Goal: Task Accomplishment & Management: Use online tool/utility

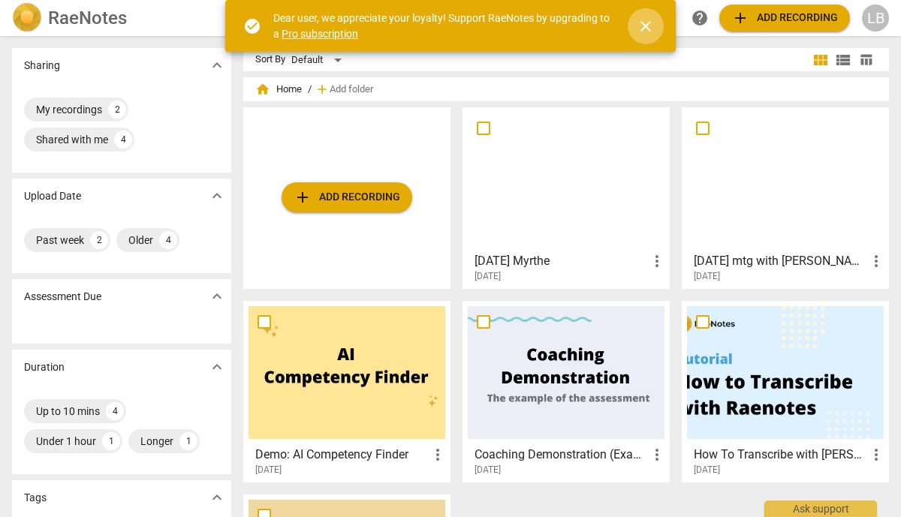
click at [649, 25] on span "close" at bounding box center [646, 26] width 18 height 18
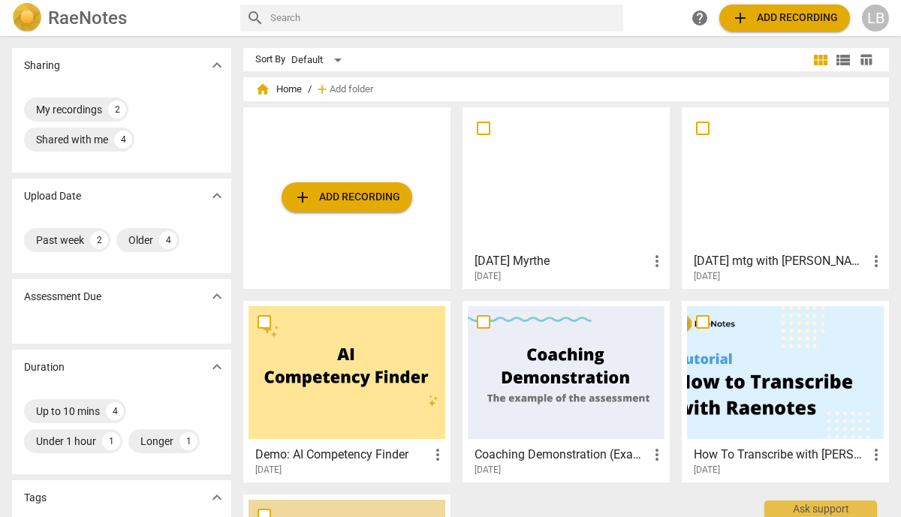
click at [748, 28] on button "add Add recording" at bounding box center [784, 18] width 131 height 27
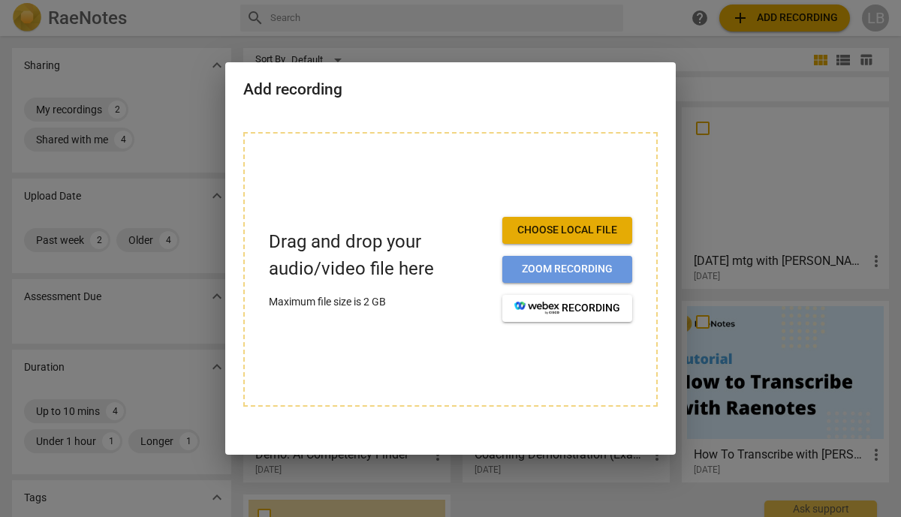
click at [530, 270] on span "Zoom recording" at bounding box center [567, 269] width 106 height 15
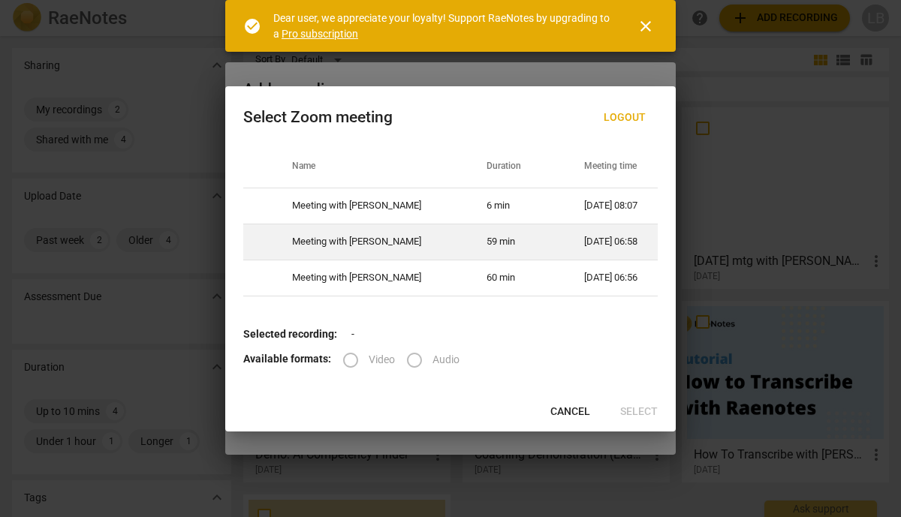
click at [566, 236] on td "09-02-2025 06:58" at bounding box center [612, 242] width 92 height 36
radio input "true"
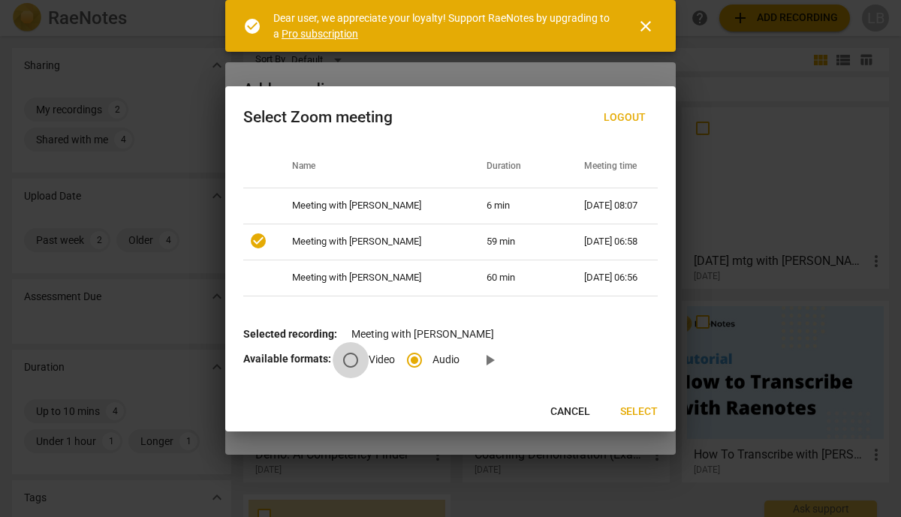
click at [343, 355] on input "Video" at bounding box center [351, 360] width 36 height 36
radio input "true"
click at [633, 412] on span "Select" at bounding box center [639, 412] width 38 height 15
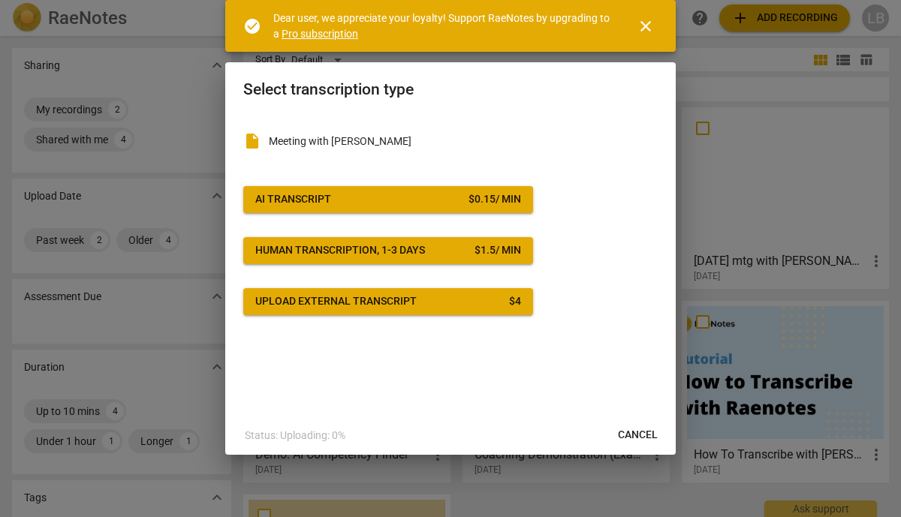
click at [647, 29] on span "close" at bounding box center [646, 26] width 18 height 18
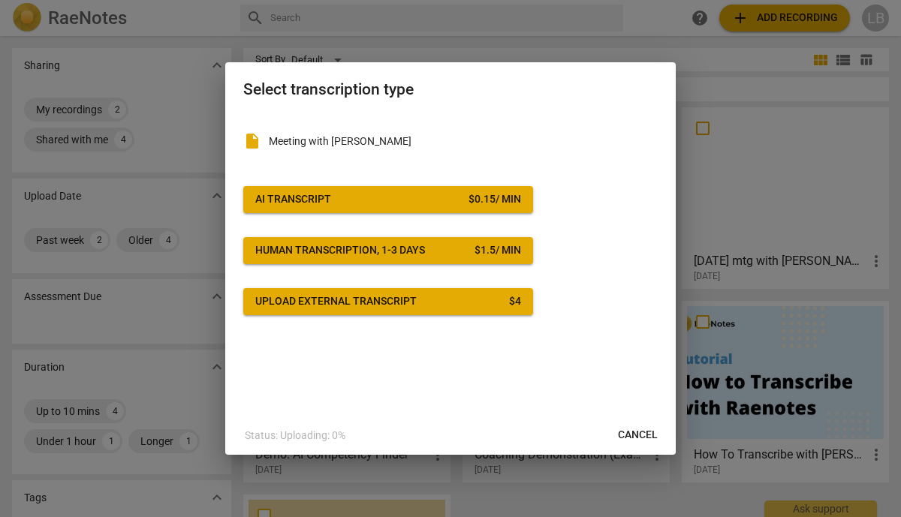
click at [631, 437] on span "Cancel" at bounding box center [638, 435] width 40 height 15
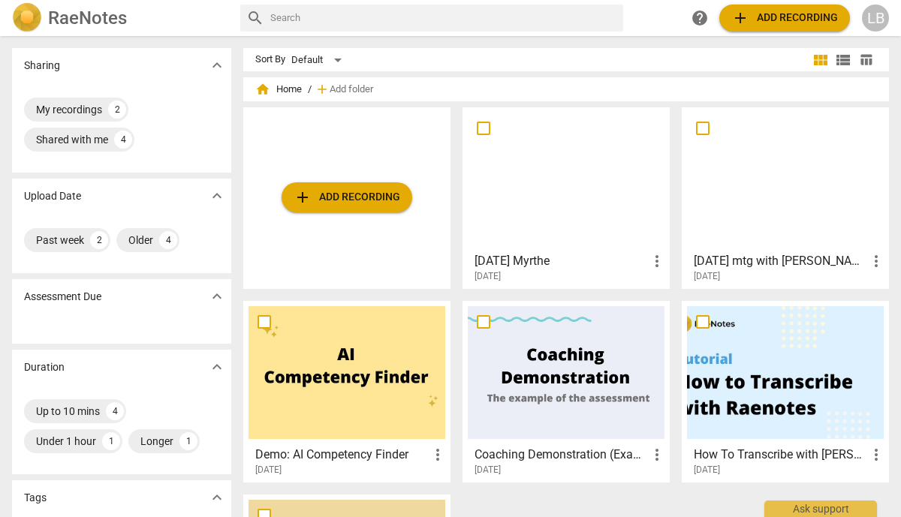
click at [365, 190] on span "add Add recording" at bounding box center [347, 197] width 107 height 18
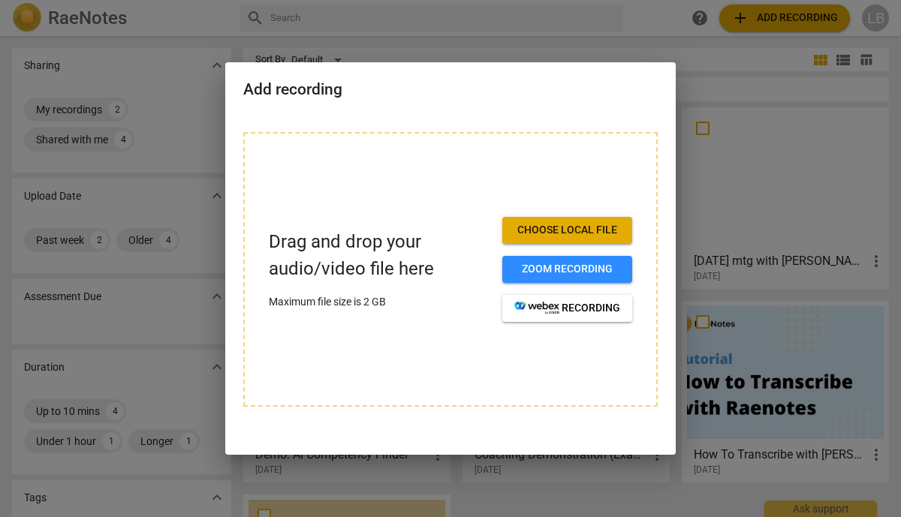
click at [531, 221] on button "Choose local file" at bounding box center [567, 230] width 130 height 27
click at [502, 217] on button "Choose local file" at bounding box center [567, 230] width 130 height 27
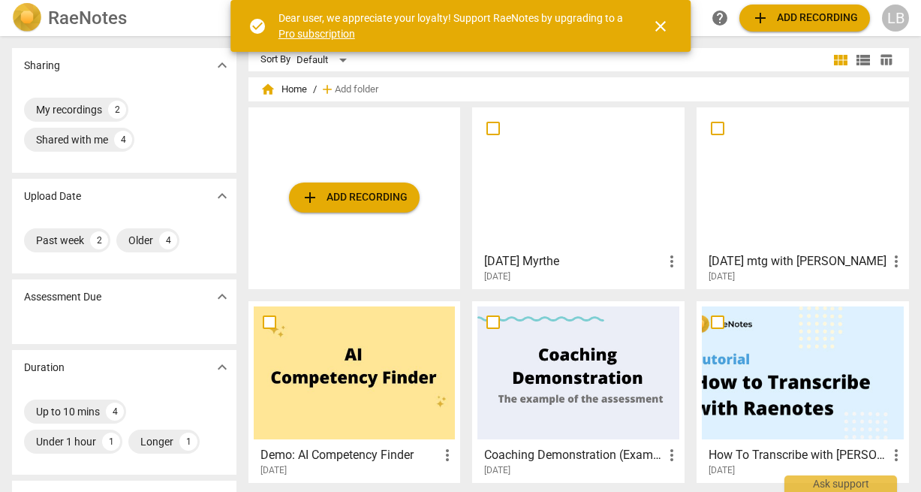
click at [391, 194] on span "add Add recording" at bounding box center [354, 197] width 107 height 18
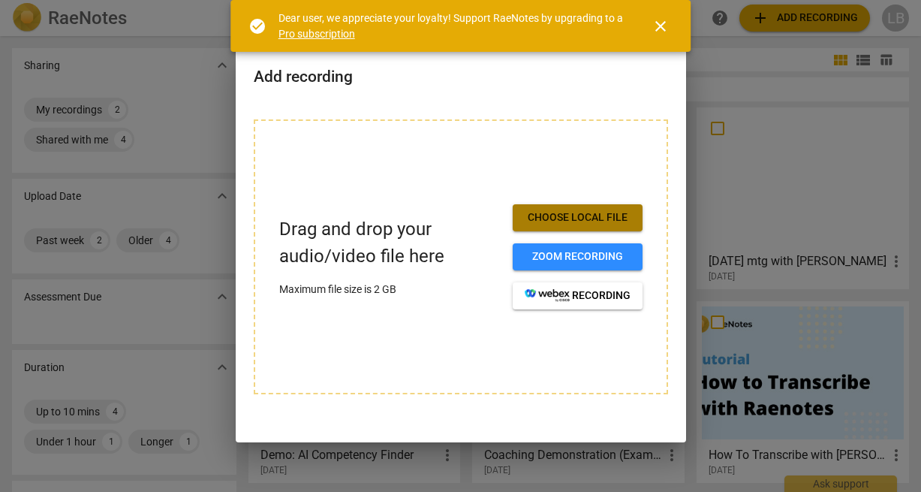
click at [589, 212] on span "Choose local file" at bounding box center [578, 217] width 106 height 15
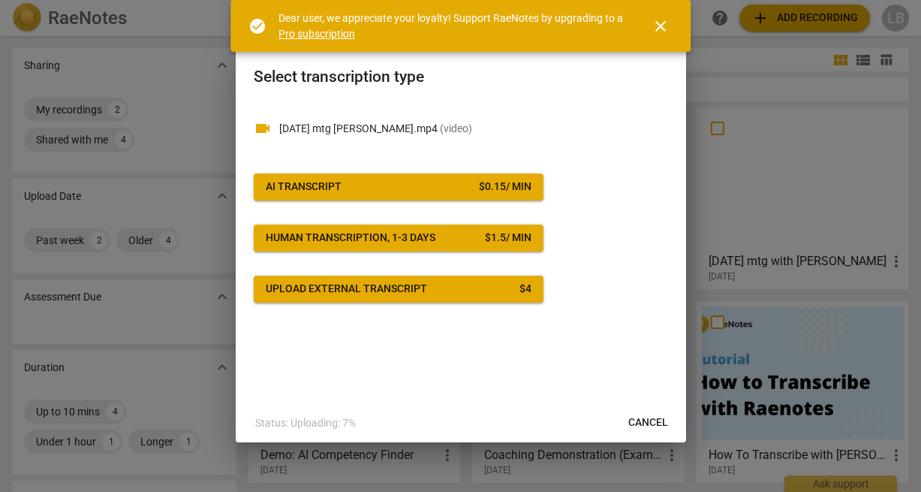
click at [663, 23] on span "close" at bounding box center [661, 26] width 18 height 18
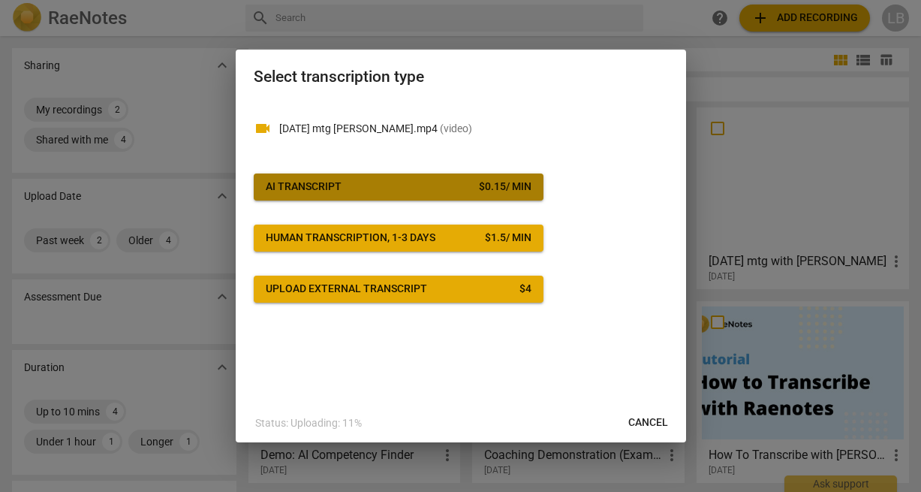
click at [518, 192] on div "$ 0.15 / min" at bounding box center [505, 186] width 53 height 15
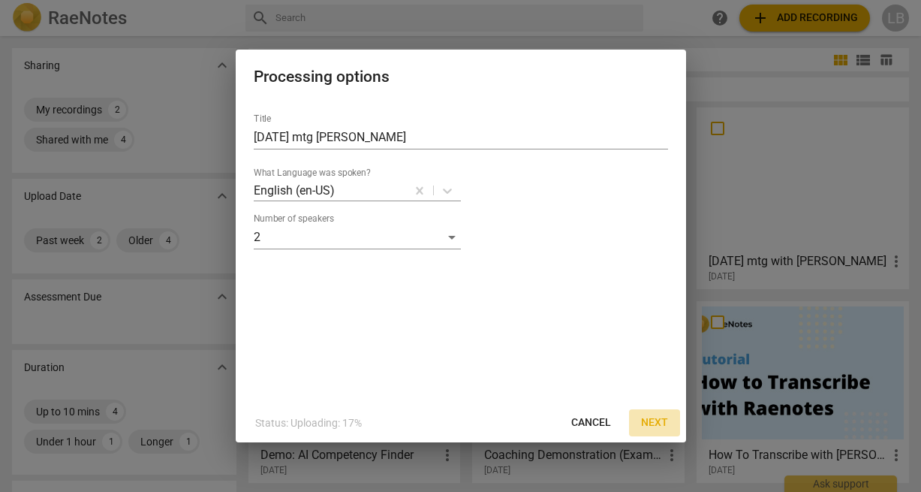
click at [654, 418] on span "Next" at bounding box center [654, 422] width 27 height 15
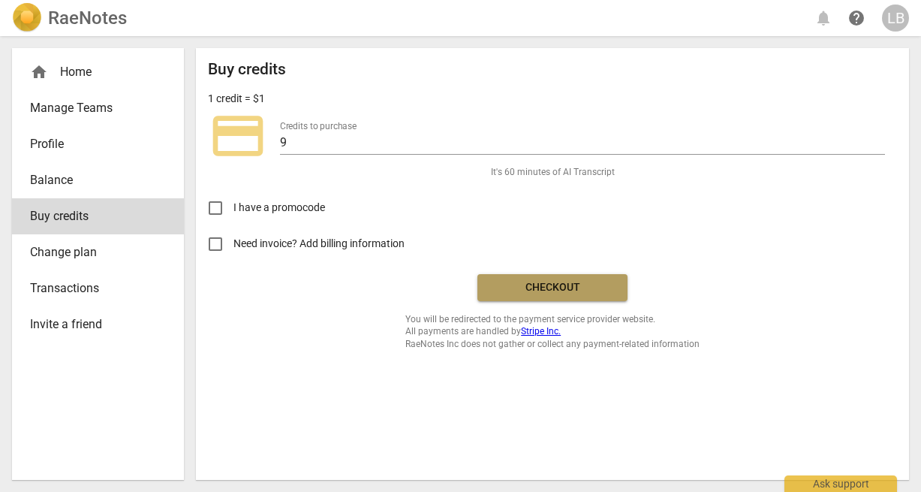
click at [586, 289] on span "Checkout" at bounding box center [552, 287] width 126 height 15
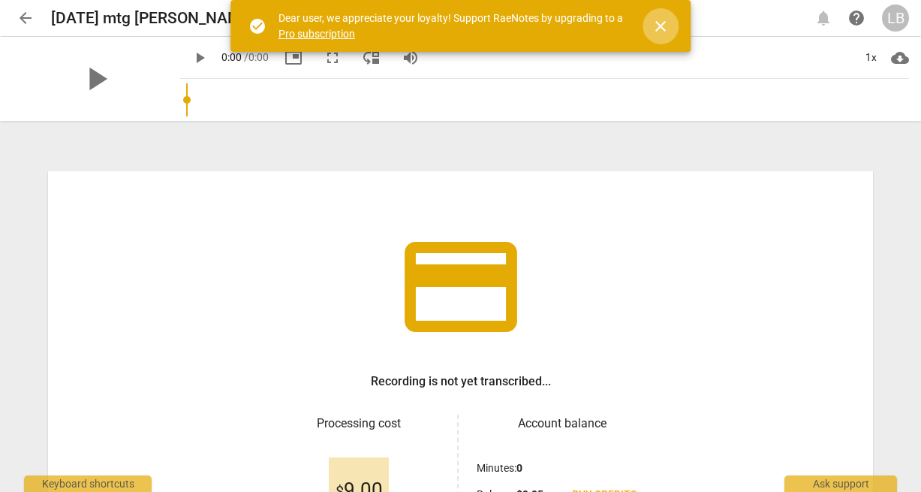
click at [662, 25] on span "close" at bounding box center [661, 26] width 18 height 18
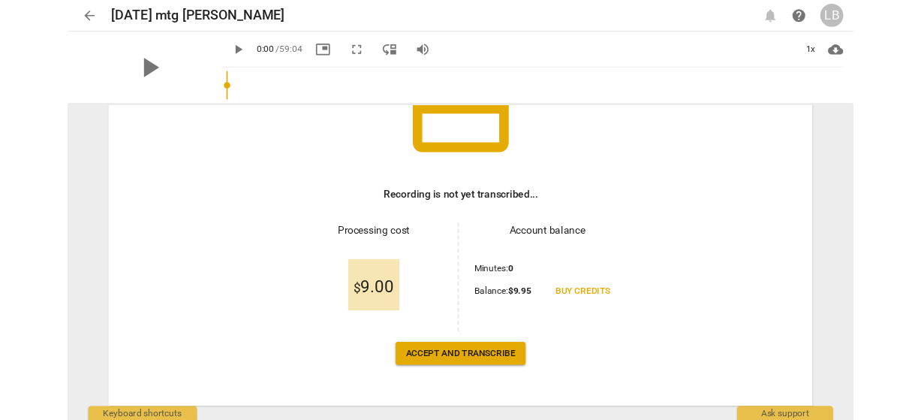
scroll to position [165, 0]
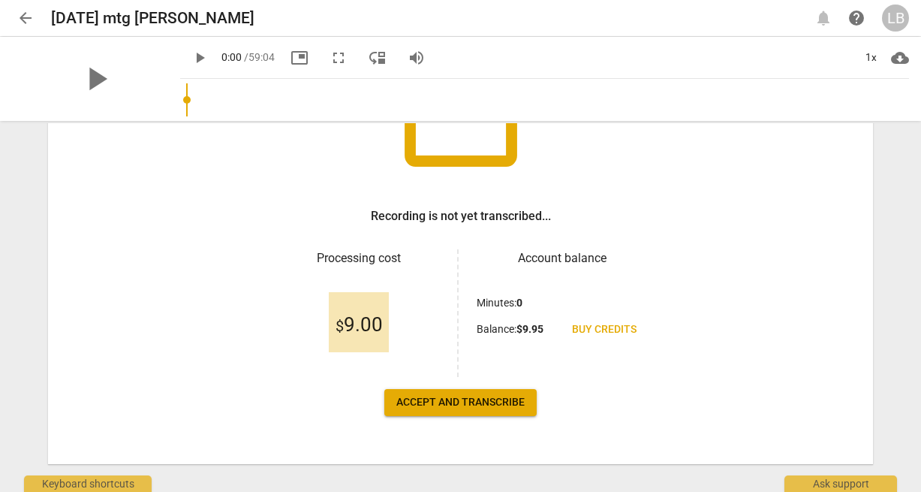
click at [475, 402] on span "Accept and transcribe" at bounding box center [460, 402] width 128 height 15
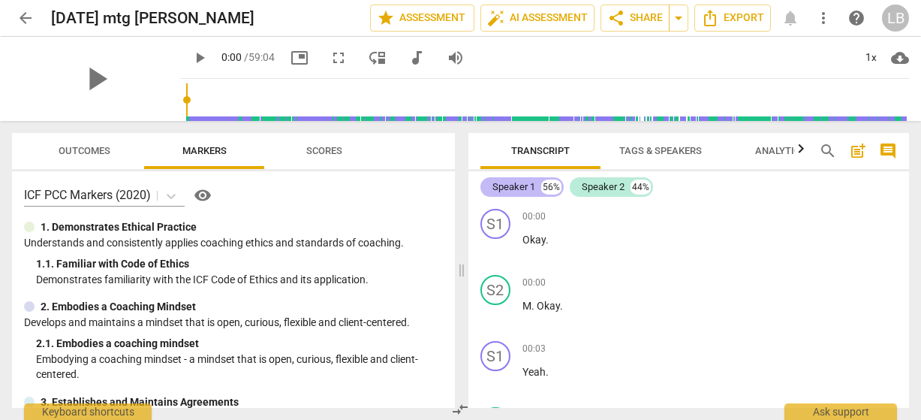
click at [518, 186] on div "Speaker 1" at bounding box center [513, 186] width 43 height 15
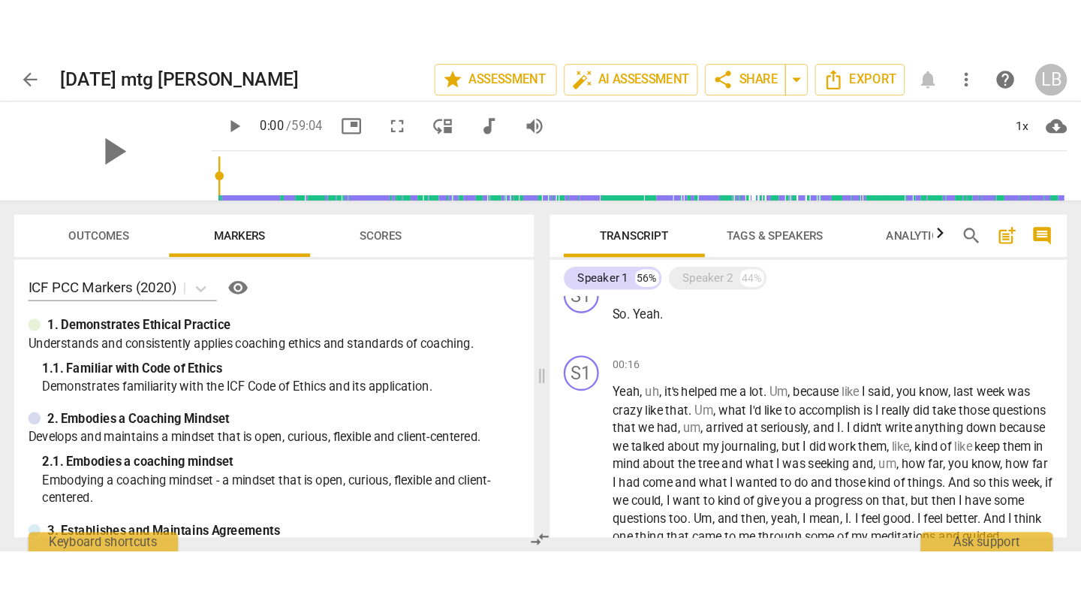
scroll to position [140, 0]
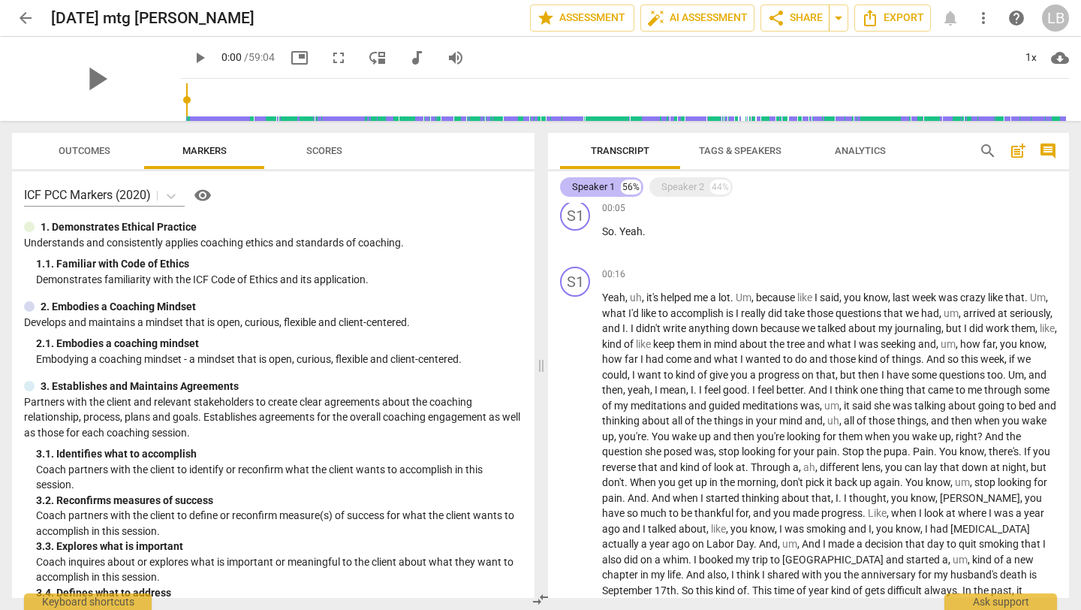
click at [606, 183] on div "Speaker 1" at bounding box center [593, 186] width 43 height 15
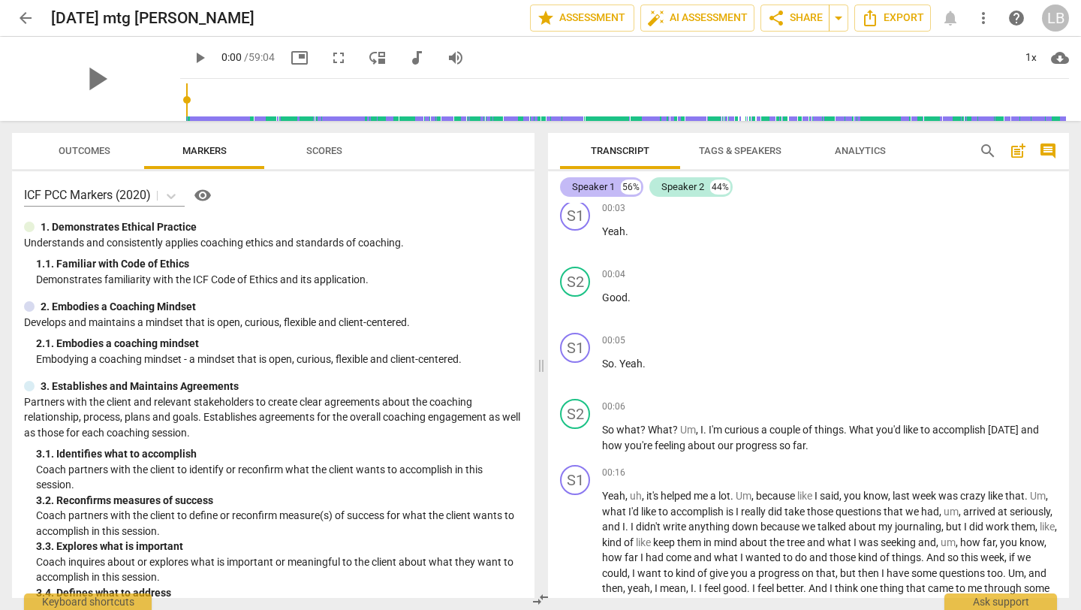
scroll to position [273, 0]
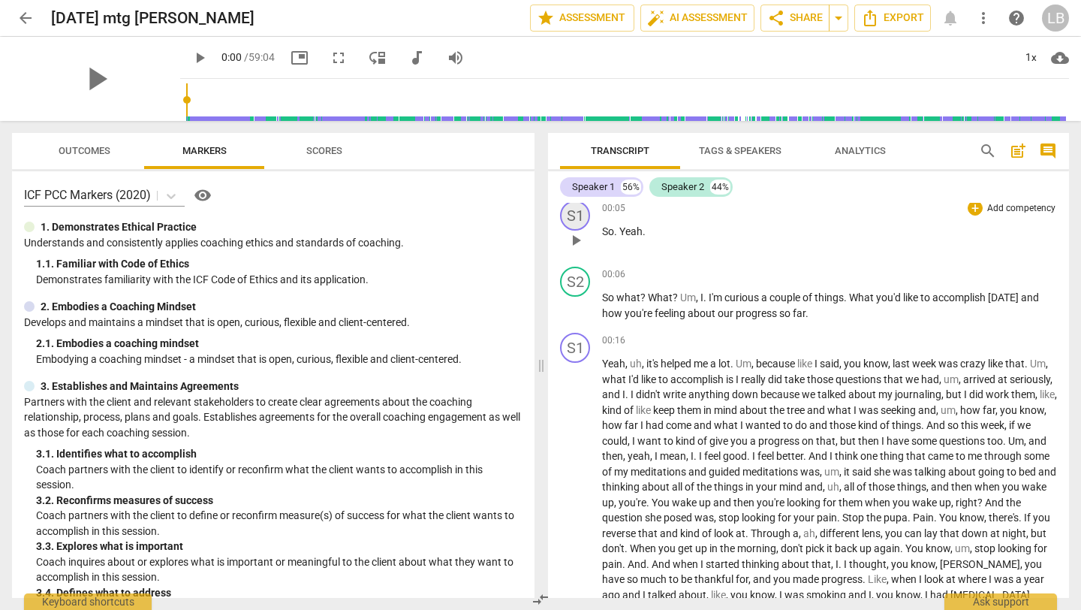
click at [577, 209] on div "S1" at bounding box center [575, 215] width 30 height 30
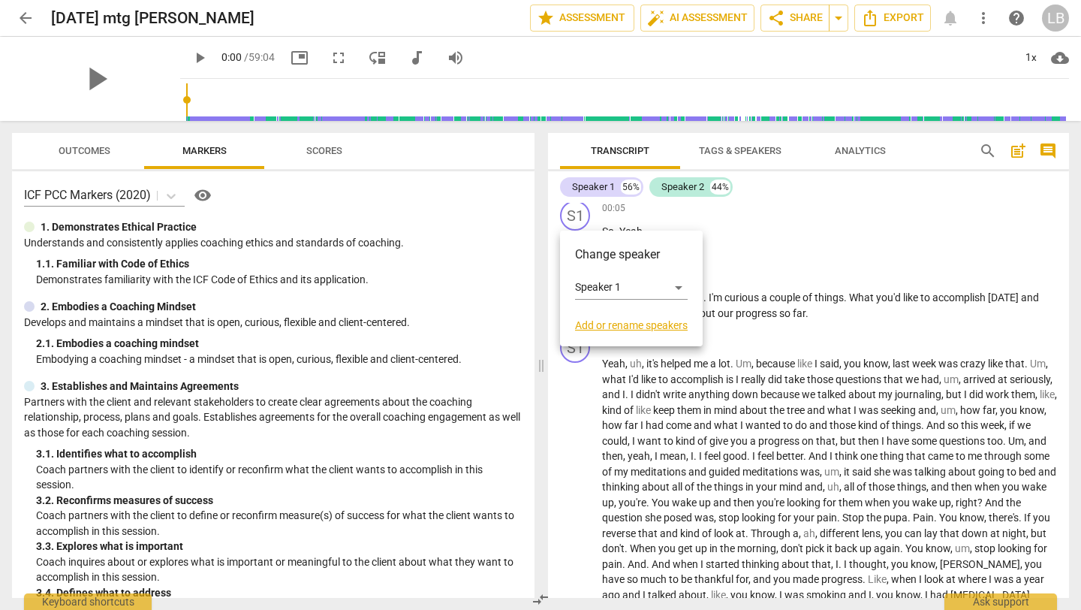
click at [643, 324] on link "Add or rename speakers" at bounding box center [631, 325] width 113 height 12
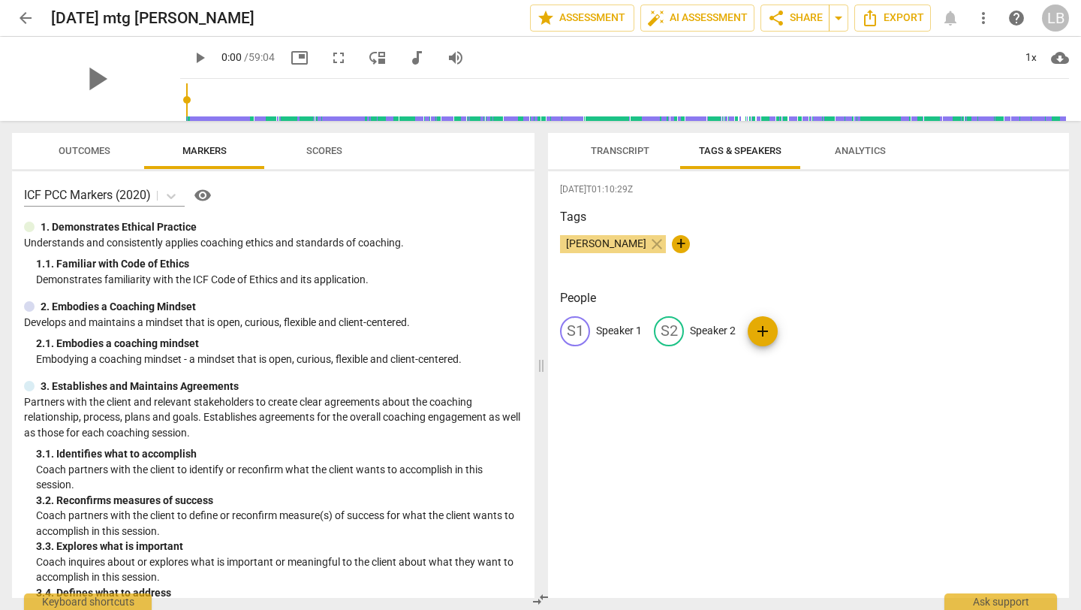
click at [712, 327] on p "Speaker 2" at bounding box center [713, 331] width 46 height 16
click at [672, 237] on span "+" at bounding box center [681, 244] width 18 height 18
click at [731, 332] on input "Speaker 2" at bounding box center [750, 331] width 120 height 24
type input "lisa brosseau"
click at [851, 329] on span "add" at bounding box center [860, 331] width 18 height 18
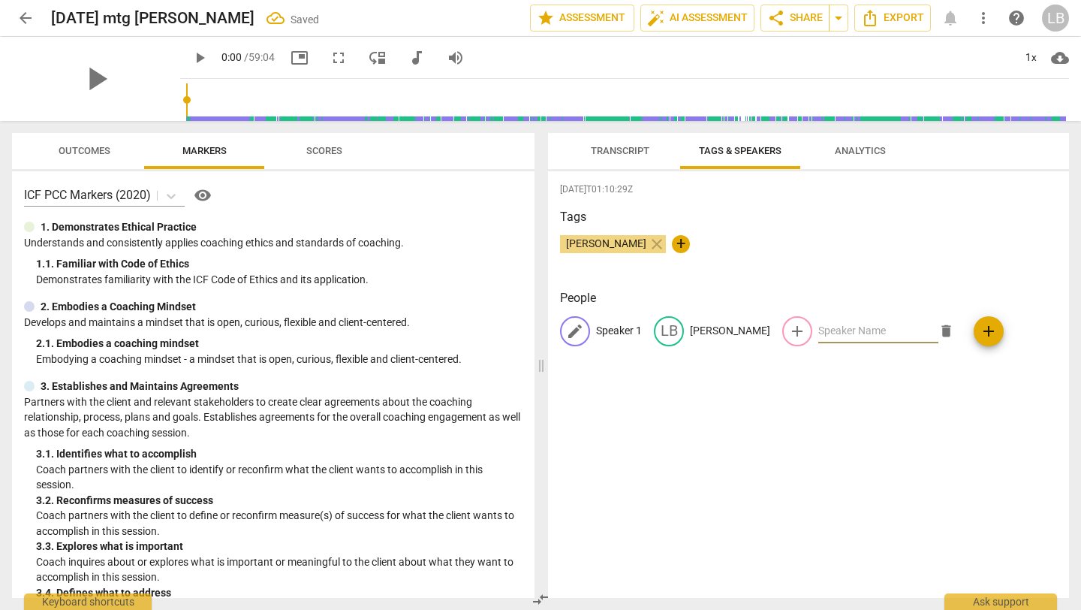
click at [606, 329] on p "Speaker 1" at bounding box center [619, 331] width 46 height 16
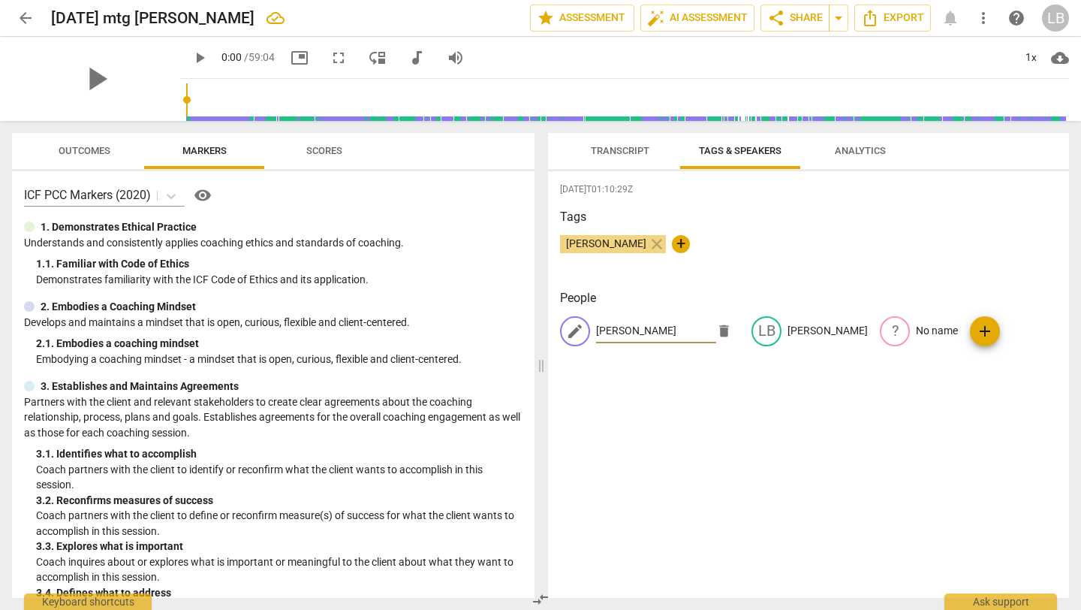
type input "Cheryl"
click at [674, 359] on div "People edit Cheryl delete LB lisa brosseau ? No name add" at bounding box center [808, 329] width 497 height 81
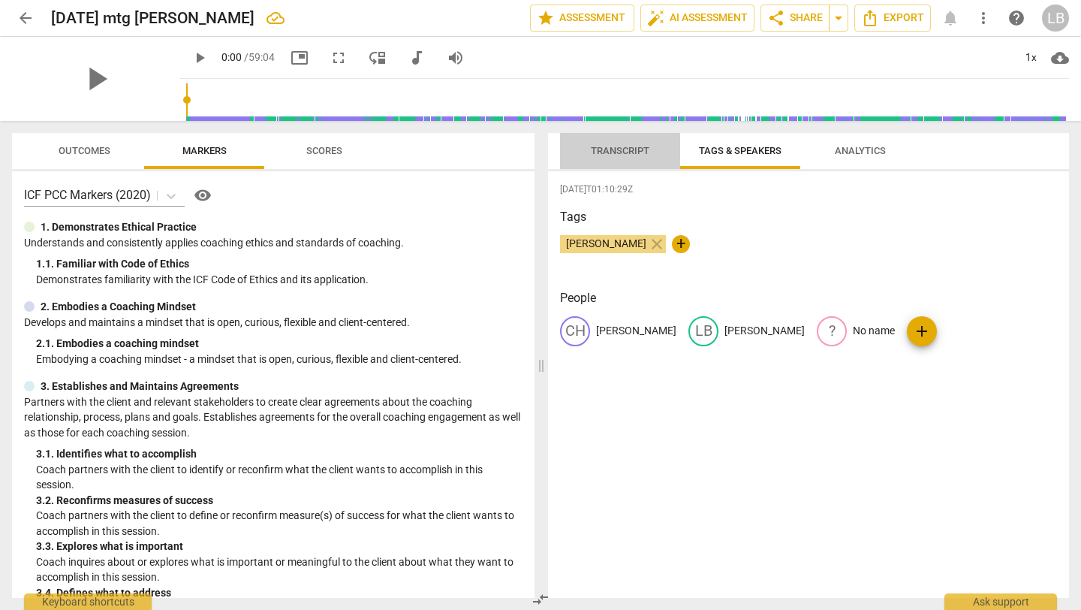
click at [619, 158] on span "Transcript" at bounding box center [620, 151] width 95 height 20
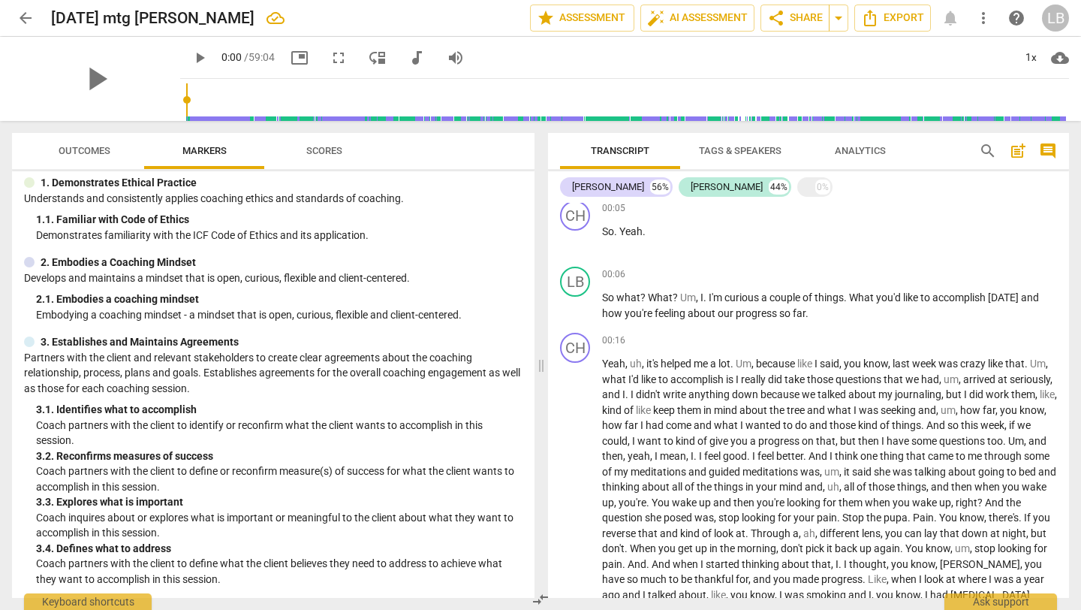
scroll to position [0, 0]
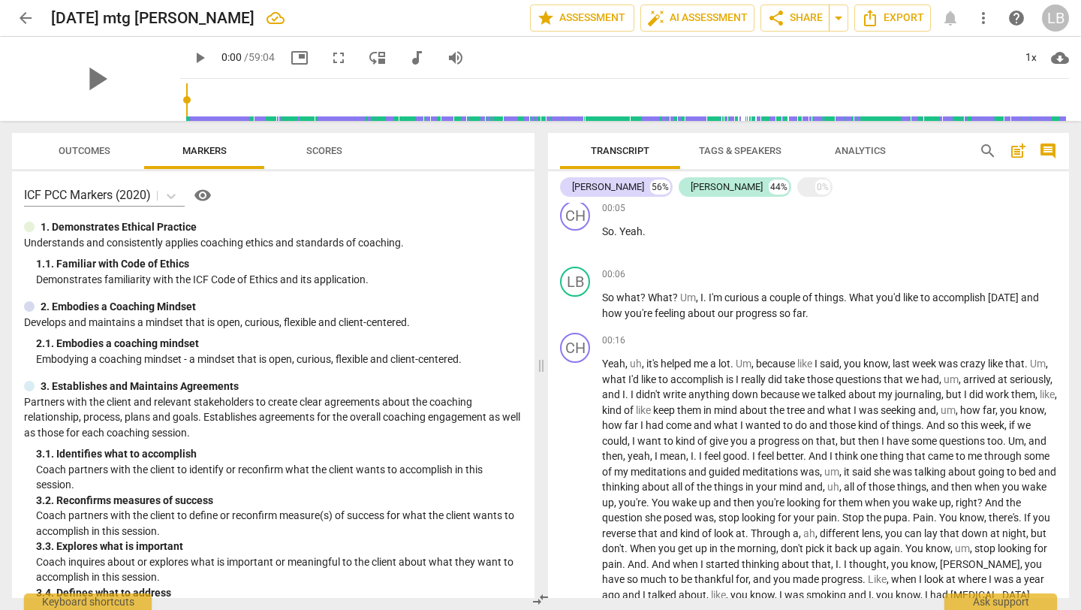
click at [104, 145] on span "Outcomes" at bounding box center [85, 150] width 52 height 11
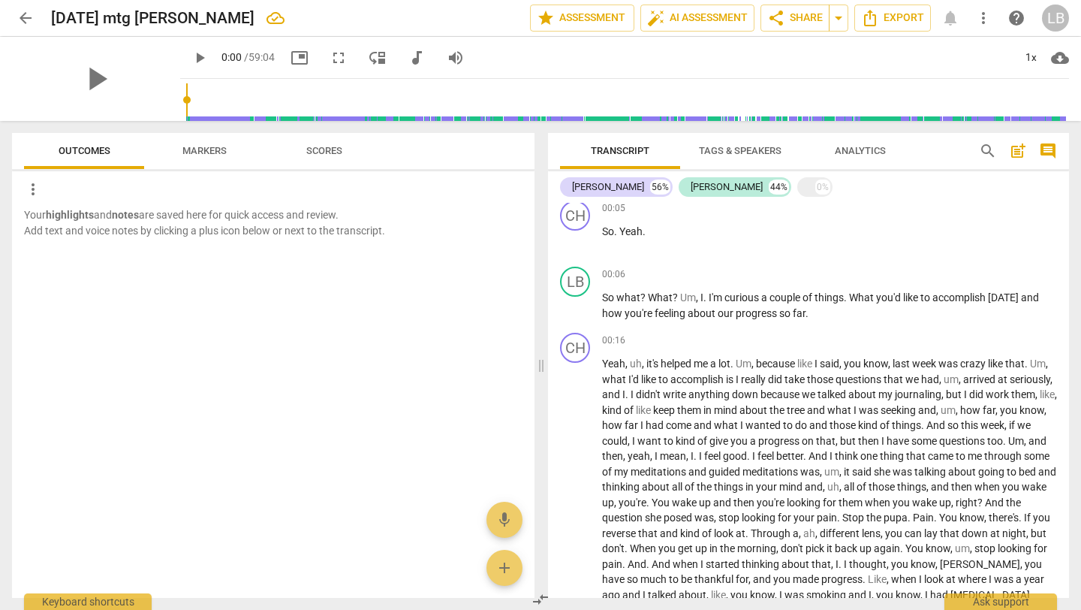
click at [328, 147] on span "Scores" at bounding box center [324, 150] width 36 height 11
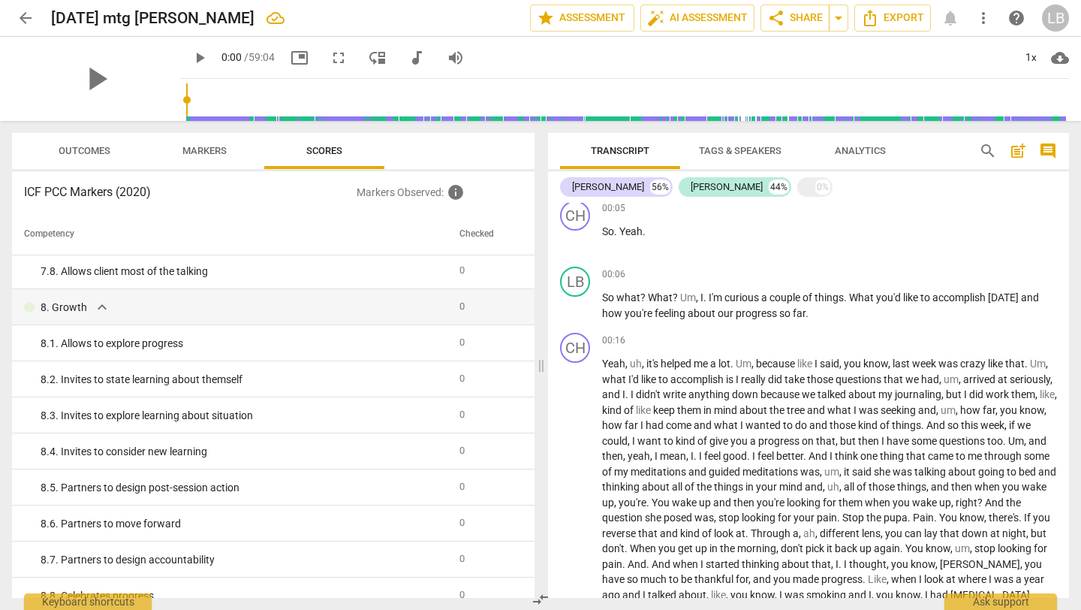
scroll to position [1351, 0]
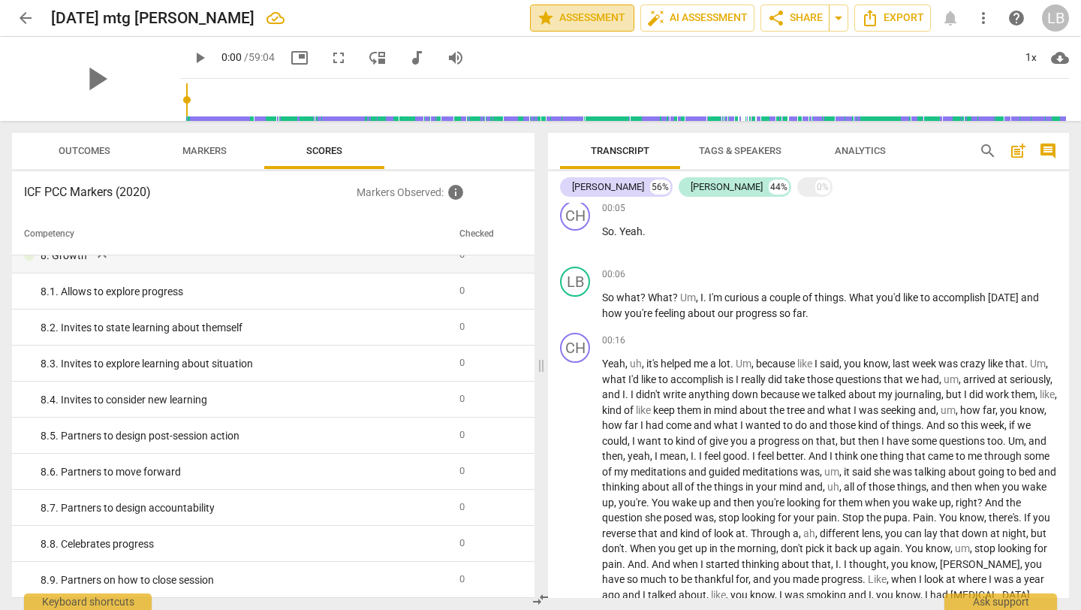
click at [544, 17] on span "star" at bounding box center [546, 18] width 18 height 18
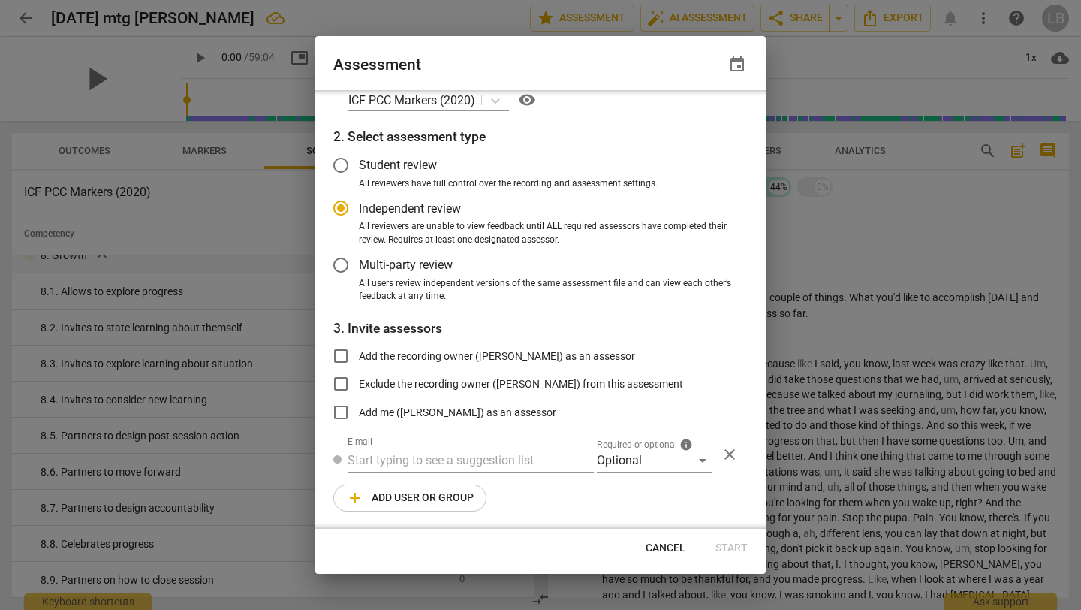
scroll to position [28, 0]
click at [810, 183] on div at bounding box center [540, 305] width 1081 height 610
radio input "false"
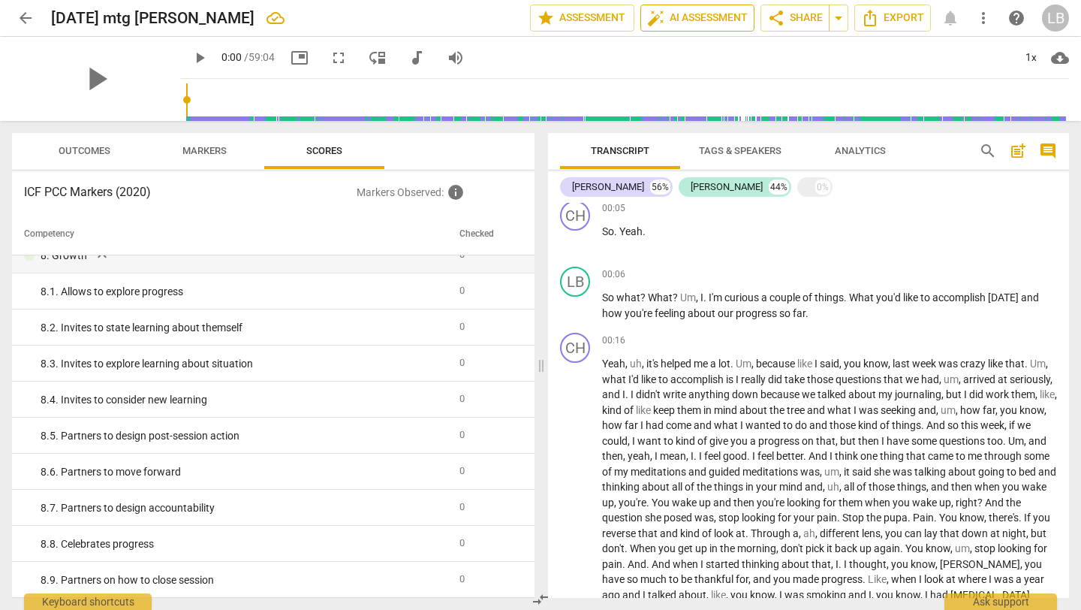
click at [694, 21] on span "auto_fix_high AI Assessment" at bounding box center [697, 18] width 101 height 18
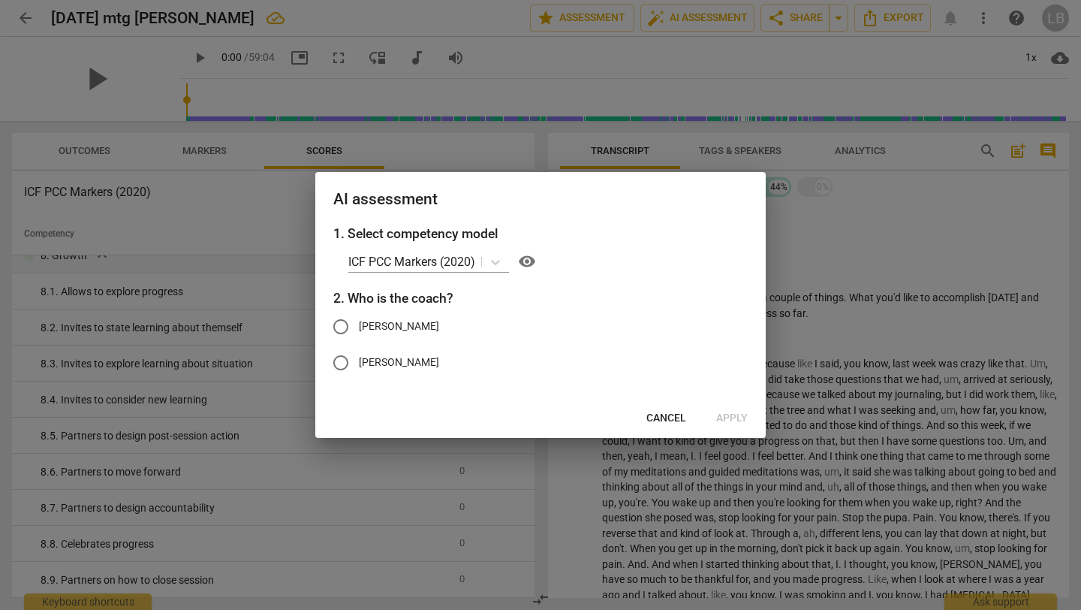
click at [336, 363] on input "lisa brosseau" at bounding box center [341, 363] width 36 height 36
radio input "true"
click at [731, 417] on span "Apply" at bounding box center [732, 418] width 32 height 15
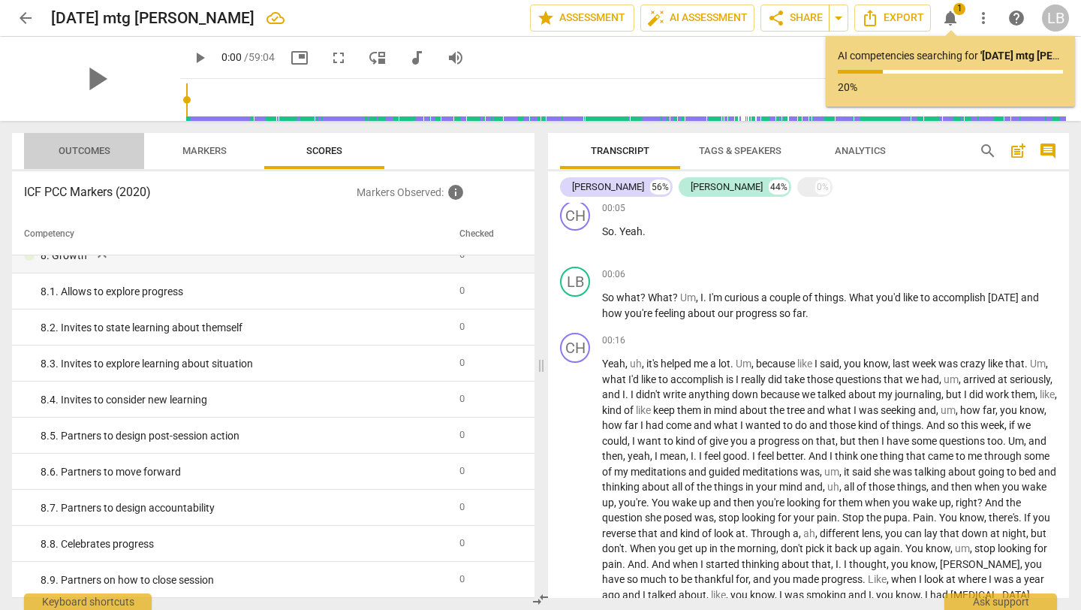
click at [73, 143] on span "Outcomes" at bounding box center [85, 151] width 88 height 20
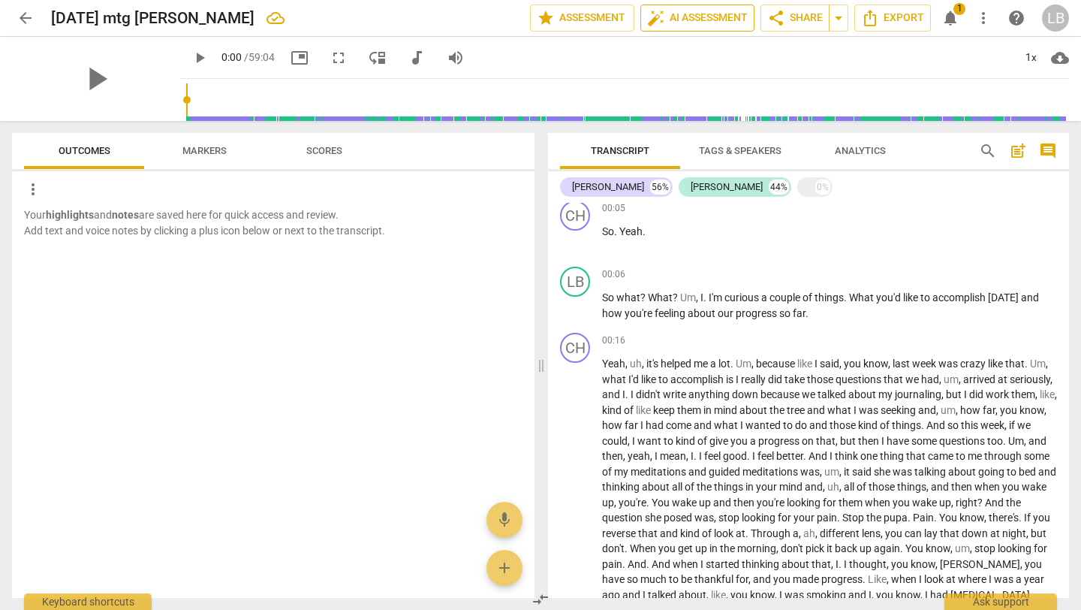
click at [696, 16] on span "auto_fix_high AI Assessment" at bounding box center [697, 18] width 101 height 18
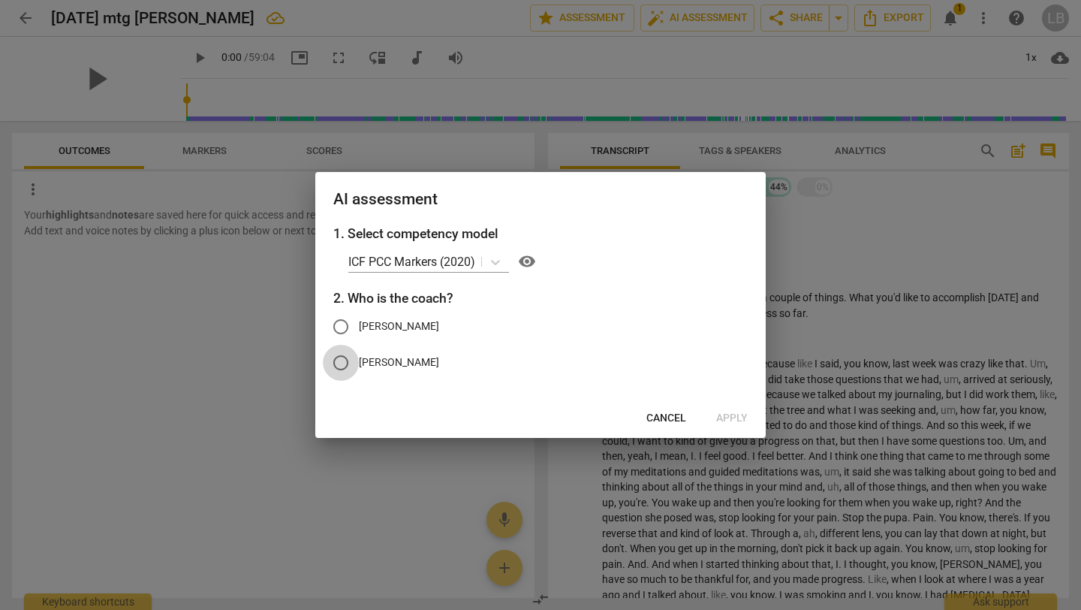
click at [345, 360] on input "lisa brosseau" at bounding box center [341, 363] width 36 height 36
radio input "true"
click at [743, 423] on span "Apply" at bounding box center [732, 418] width 32 height 15
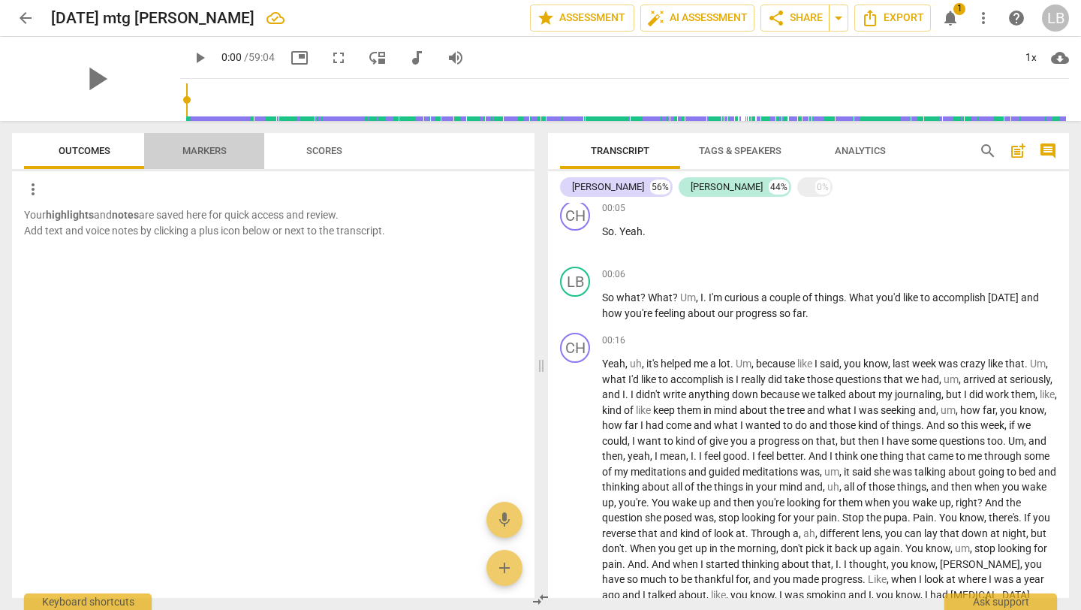
click at [197, 152] on span "Markers" at bounding box center [204, 150] width 44 height 11
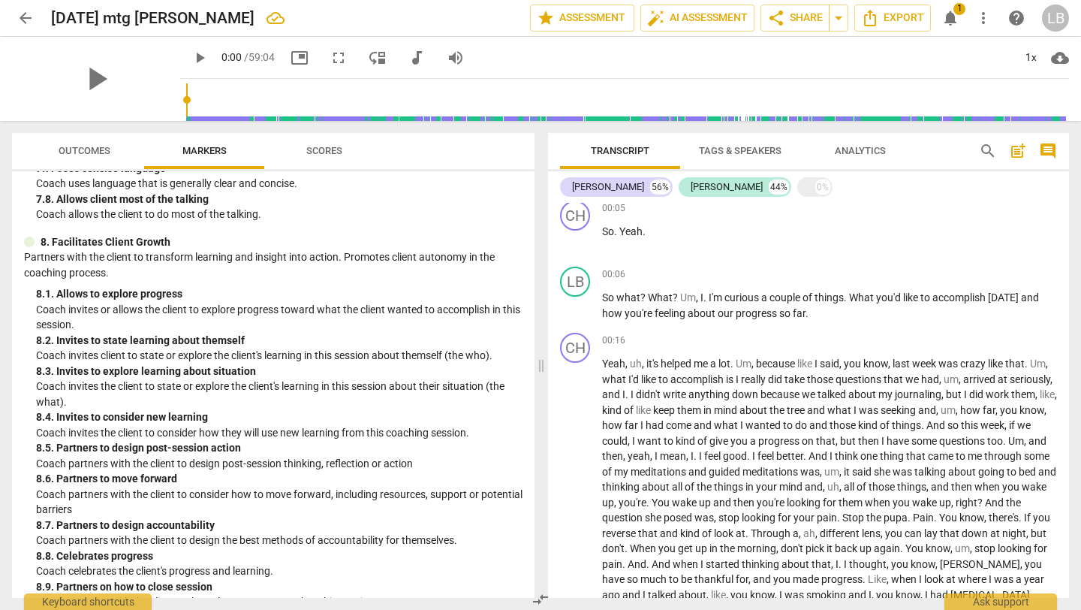
scroll to position [1613, 0]
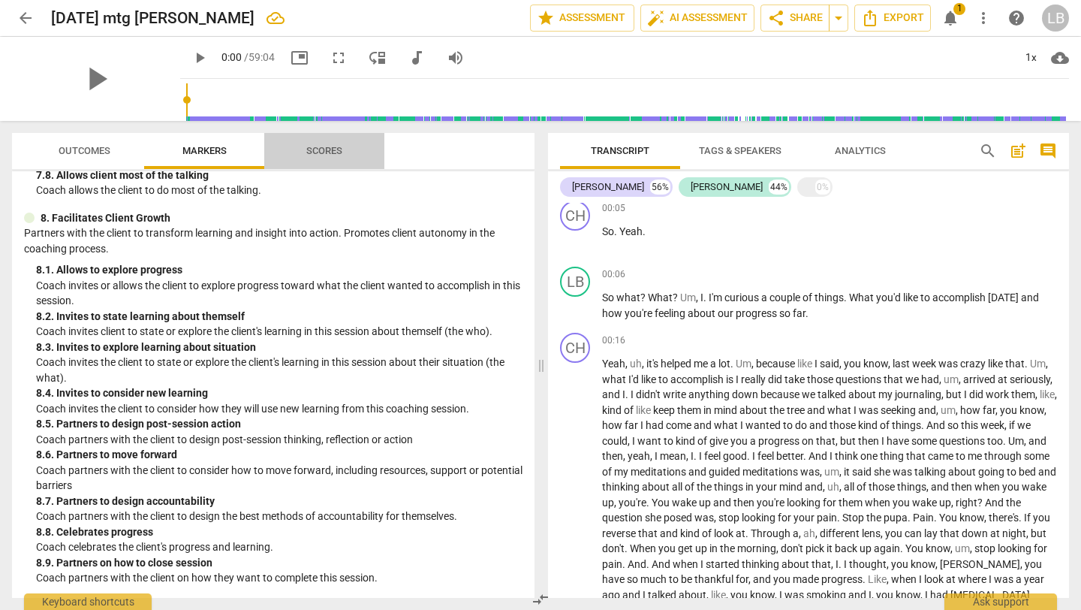
click at [329, 154] on span "Scores" at bounding box center [324, 150] width 36 height 11
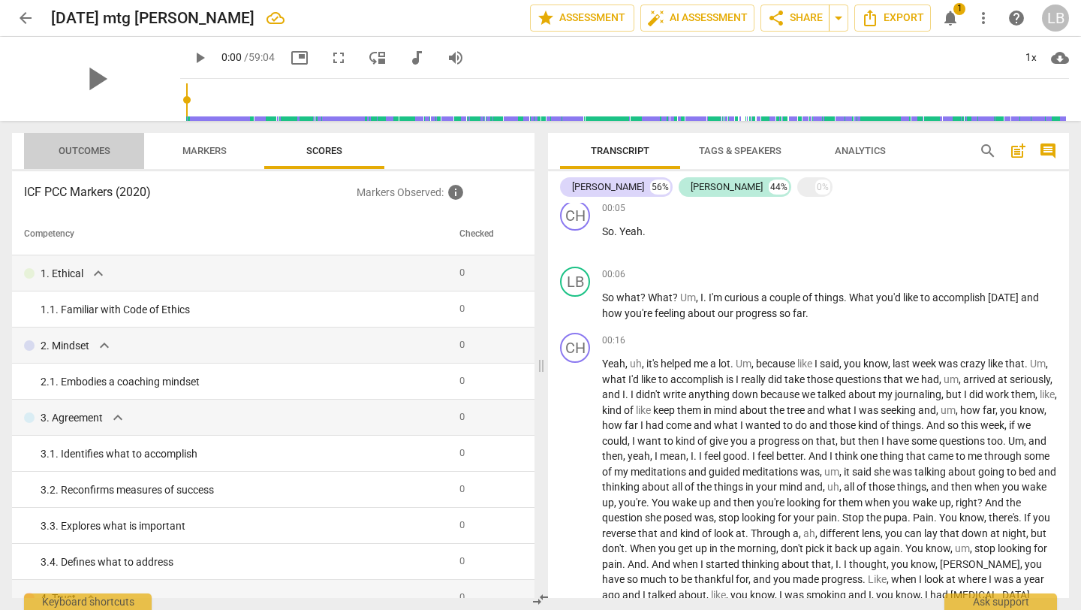
click at [93, 157] on span "Outcomes" at bounding box center [85, 151] width 88 height 20
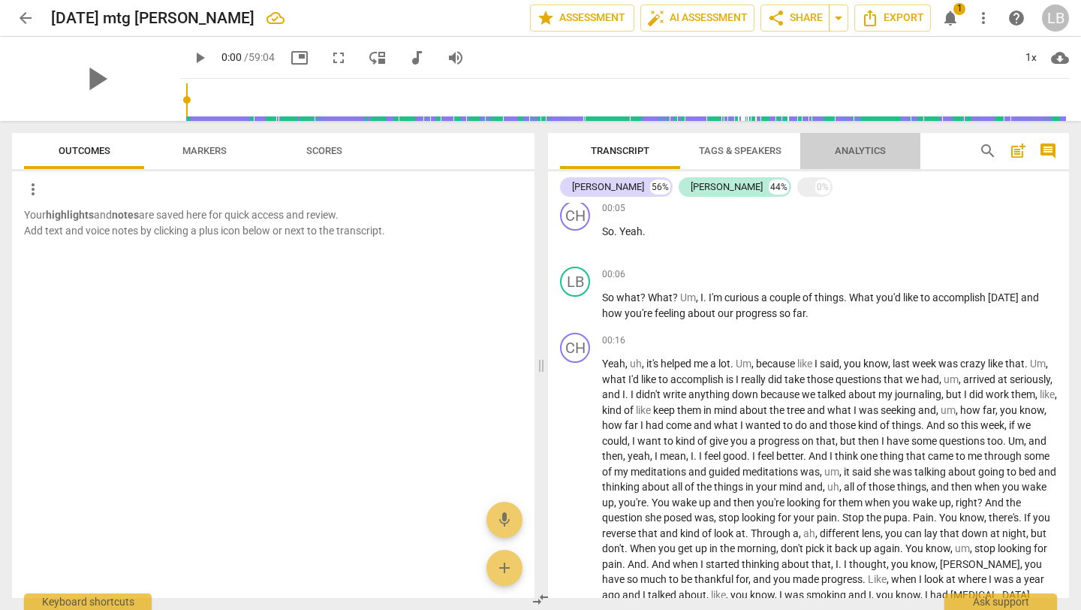
click at [847, 155] on span "Analytics" at bounding box center [860, 150] width 51 height 11
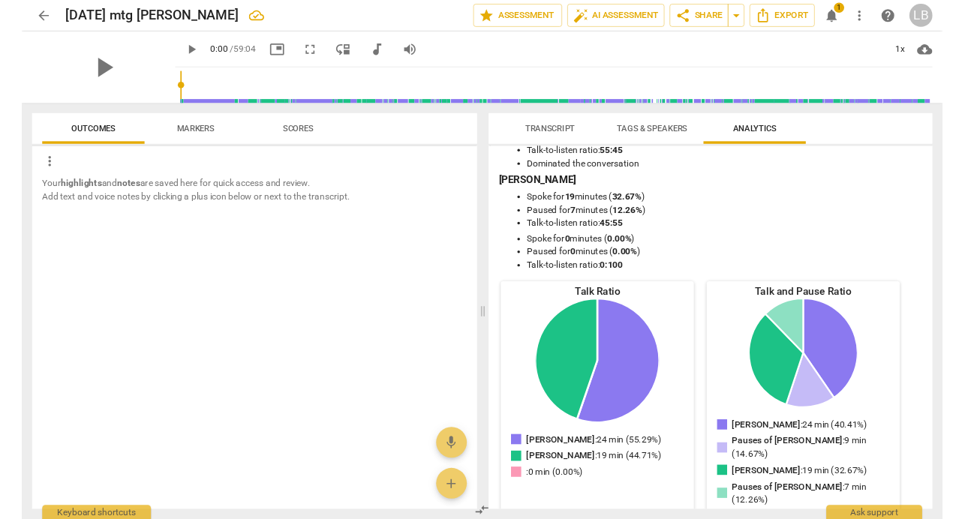
scroll to position [0, 0]
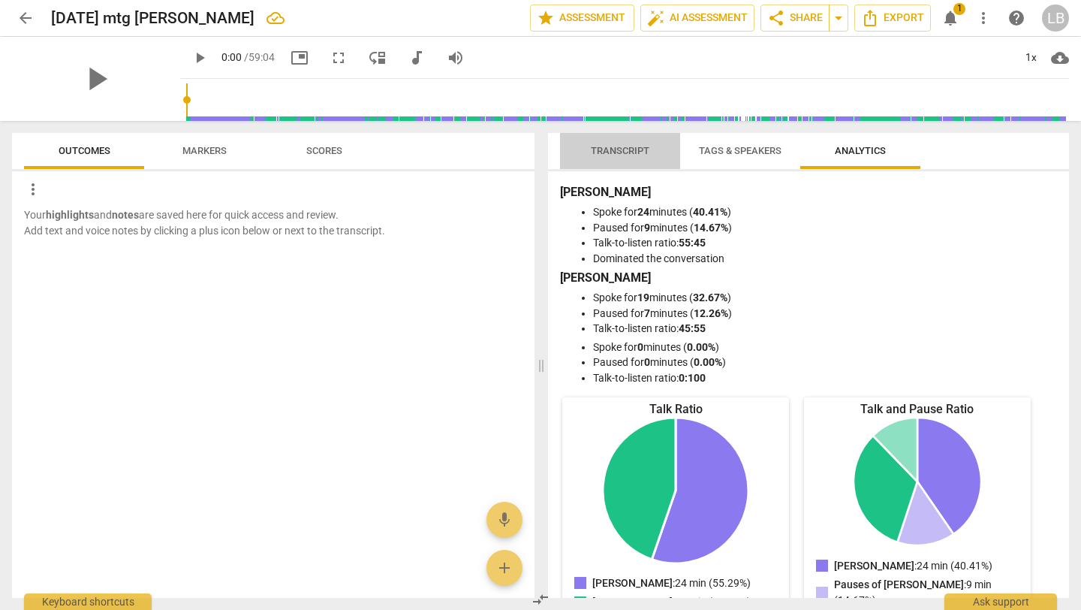
click at [625, 146] on span "Transcript" at bounding box center [620, 150] width 59 height 11
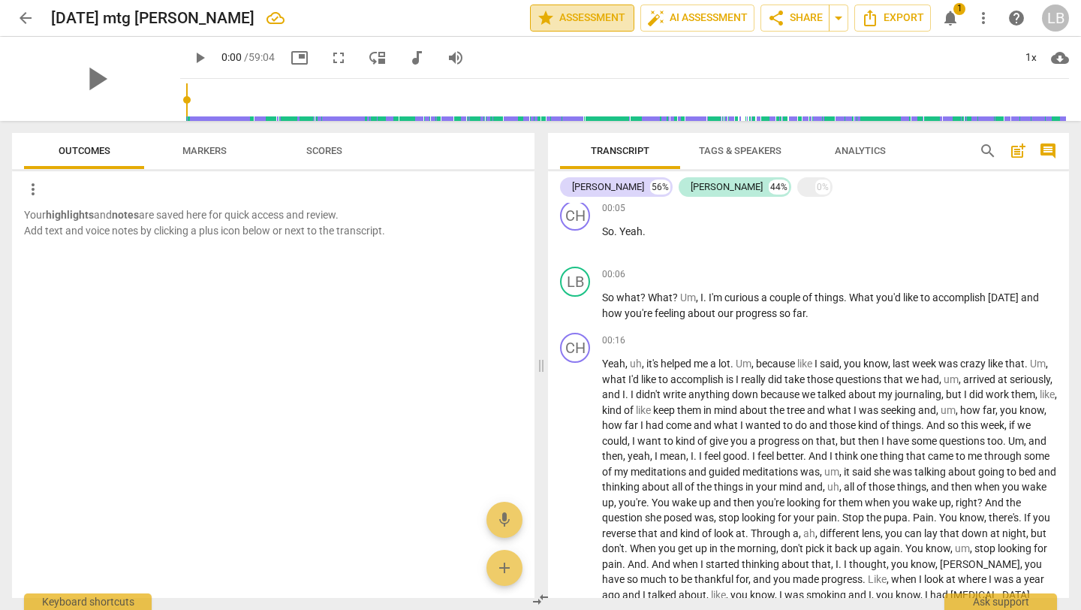
click at [573, 21] on span "star Assessment" at bounding box center [582, 18] width 91 height 18
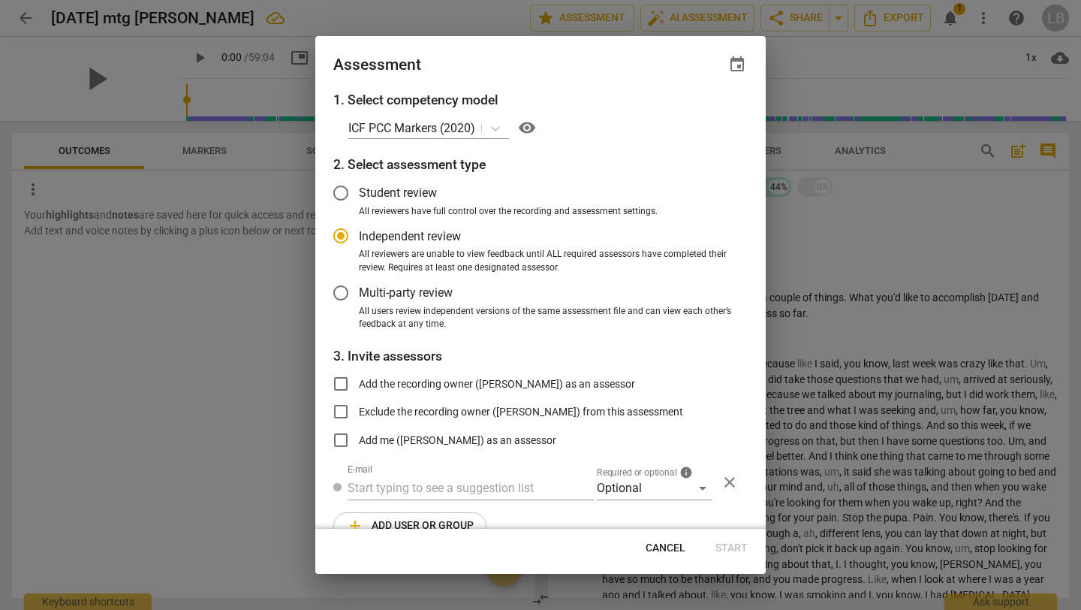
click at [647, 491] on span "Cancel" at bounding box center [666, 548] width 40 height 15
radio input "false"
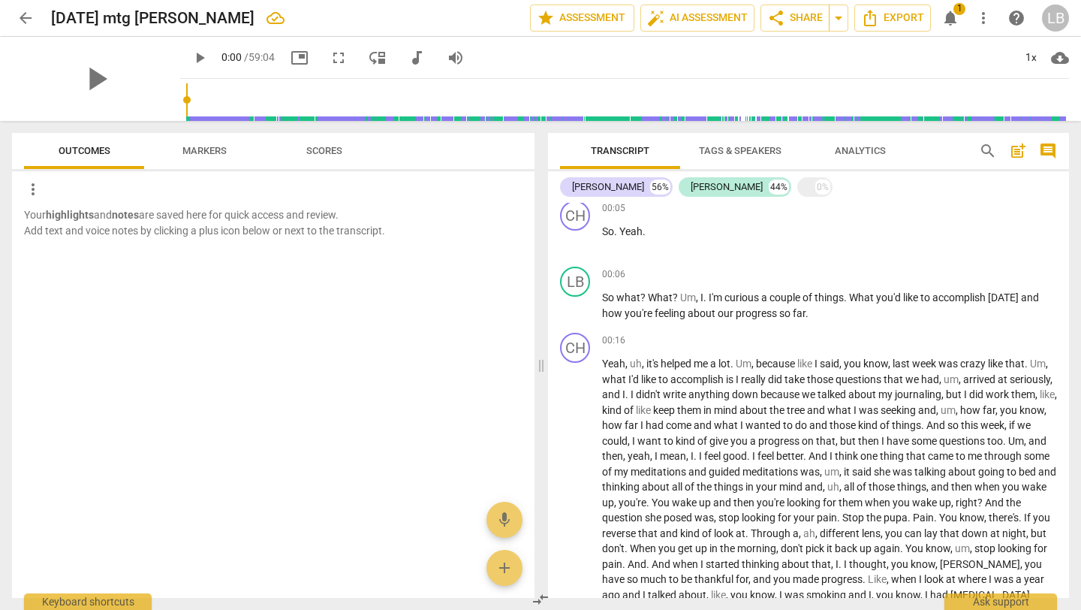
click at [318, 489] on div "Your highlights and notes are saved here for quick access and review. Add text …" at bounding box center [273, 402] width 522 height 390
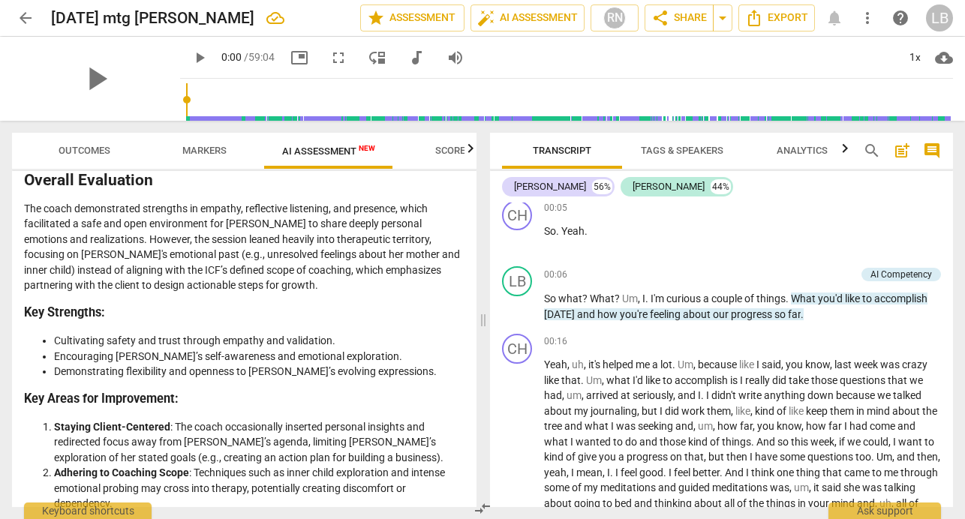
scroll to position [2536, 0]
